Goal: Check status: Check status

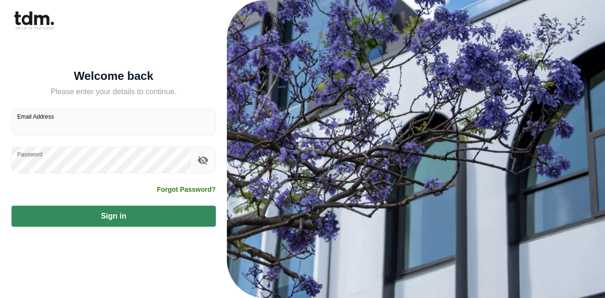
type input "**********"
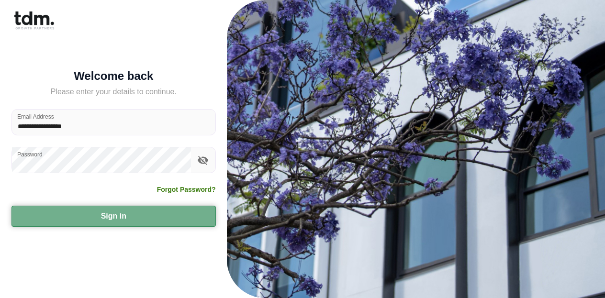
click at [136, 208] on button "Sign in" at bounding box center [113, 216] width 204 height 21
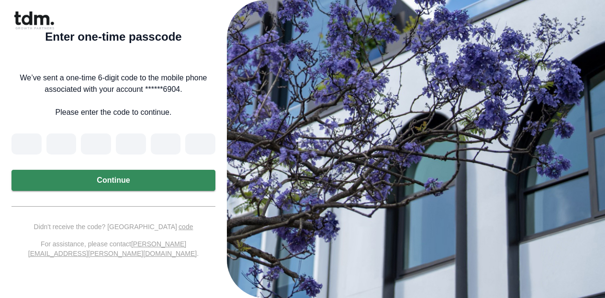
type input "*"
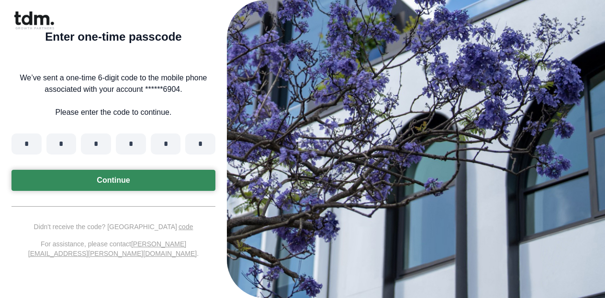
type input "*"
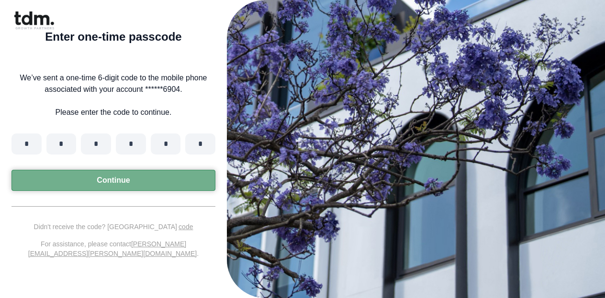
click at [173, 180] on button "Continue" at bounding box center [113, 180] width 204 height 21
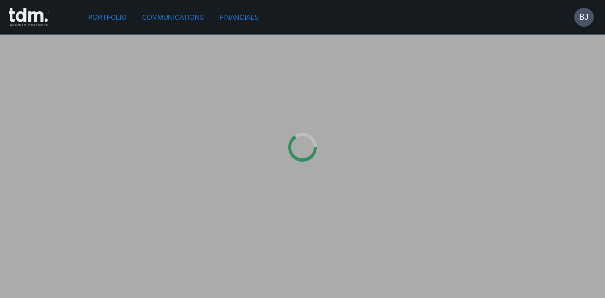
type input "**********"
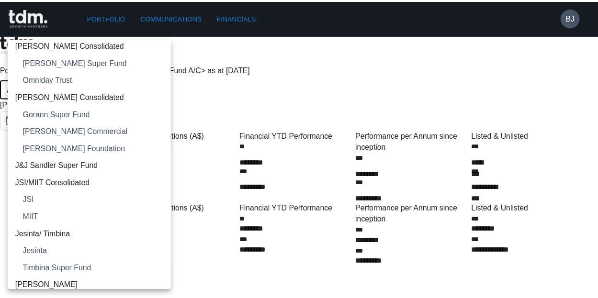
scroll to position [501, 0]
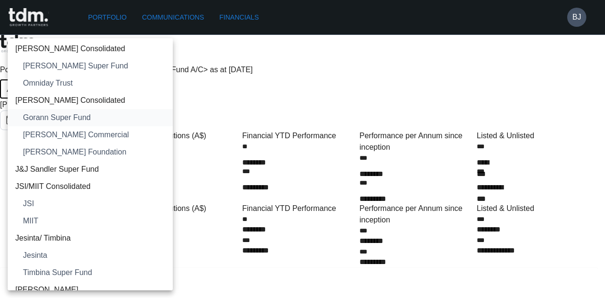
click at [100, 114] on span "Gorann Super Fund" at bounding box center [94, 117] width 142 height 11
type input "**********"
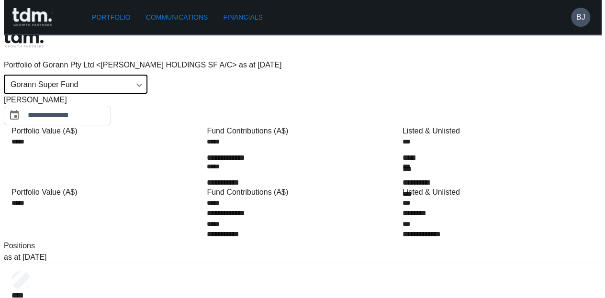
scroll to position [0, 0]
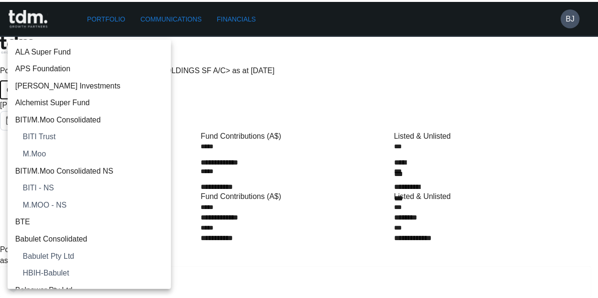
scroll to position [455, 0]
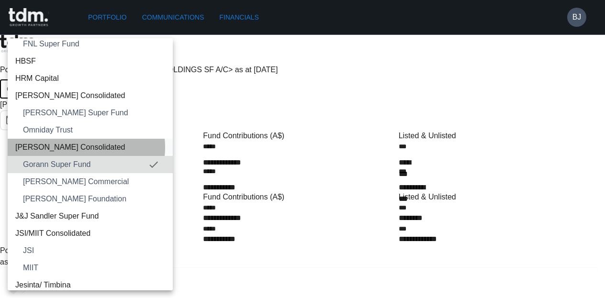
click at [80, 147] on span "[PERSON_NAME] Consolidated" at bounding box center [90, 147] width 150 height 11
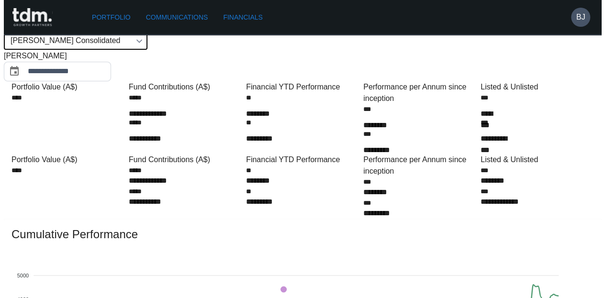
scroll to position [4, 0]
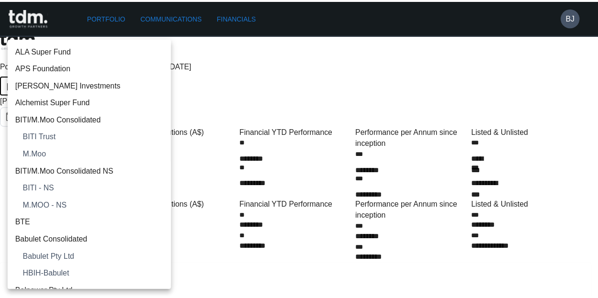
scroll to position [437, 0]
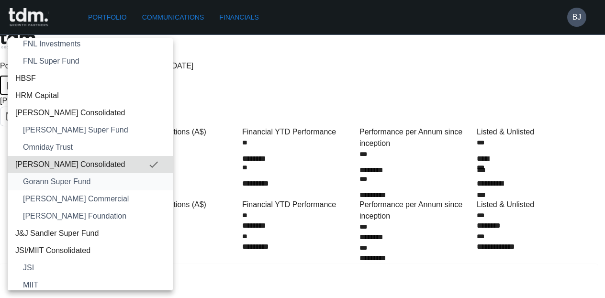
click at [101, 182] on span "Gorann Super Fund" at bounding box center [94, 181] width 142 height 11
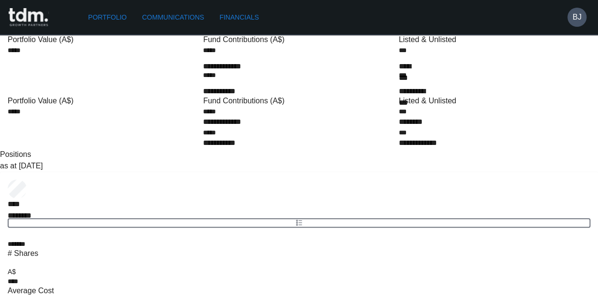
scroll to position [82, 0]
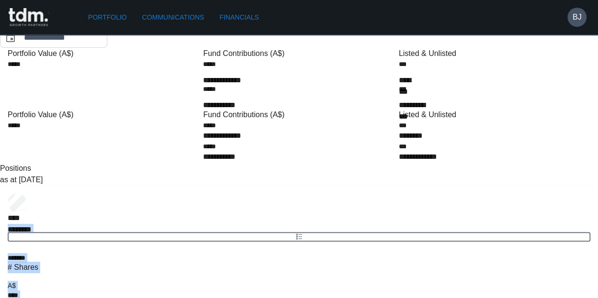
drag, startPoint x: 288, startPoint y: 210, endPoint x: 298, endPoint y: 152, distance: 58.8
click at [298, 186] on div "**** ******** rgba(16, 24, 40, 0.6" at bounding box center [299, 218] width 598 height 64
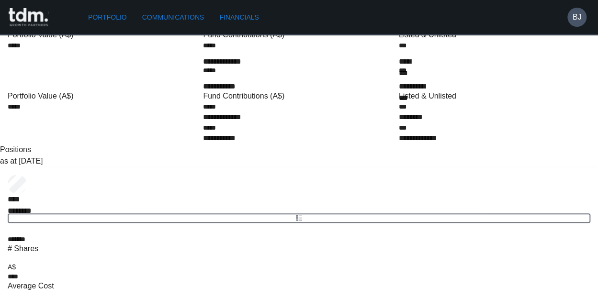
scroll to position [102, 0]
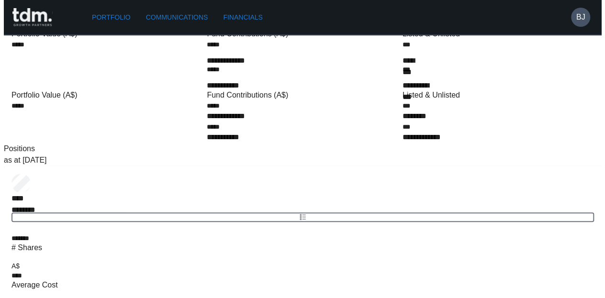
scroll to position [0, 0]
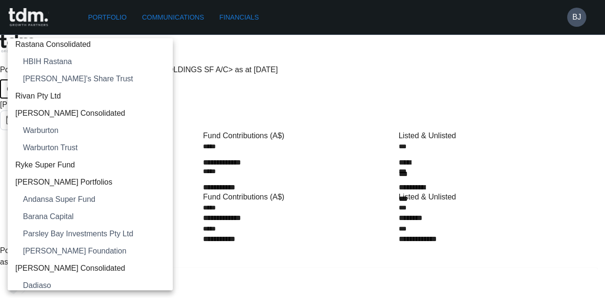
scroll to position [1298, 0]
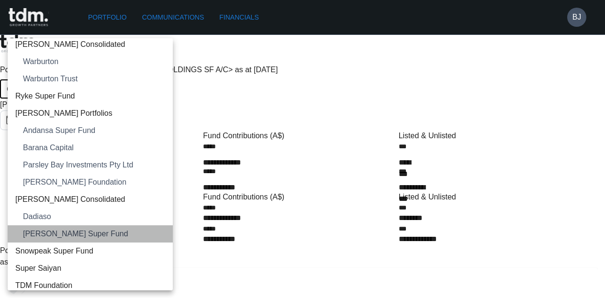
click at [110, 233] on span "[PERSON_NAME] Super Fund" at bounding box center [94, 233] width 142 height 11
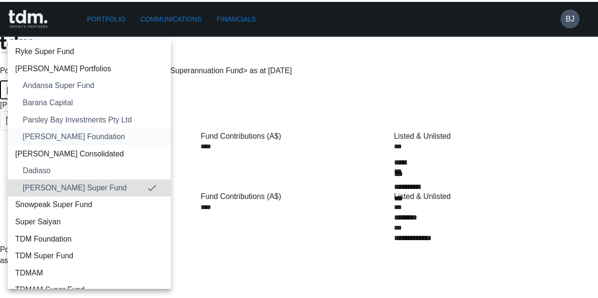
scroll to position [1343, 0]
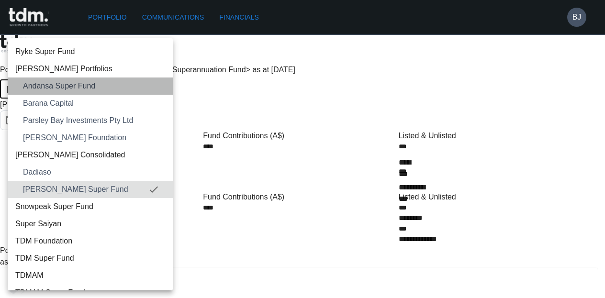
click at [99, 93] on li "Andansa Super Fund" at bounding box center [90, 86] width 165 height 17
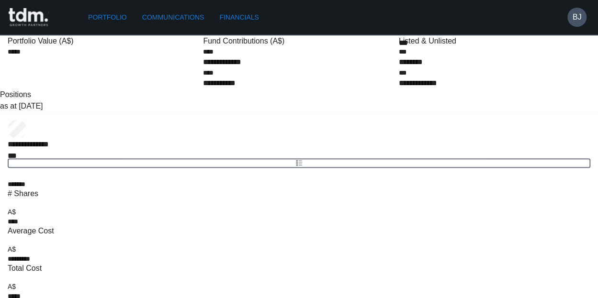
scroll to position [156, 0]
click at [365, 30] on div "Portfolio Communications Financials BJ" at bounding box center [293, 17] width 586 height 34
